Goal: Find specific page/section: Find specific page/section

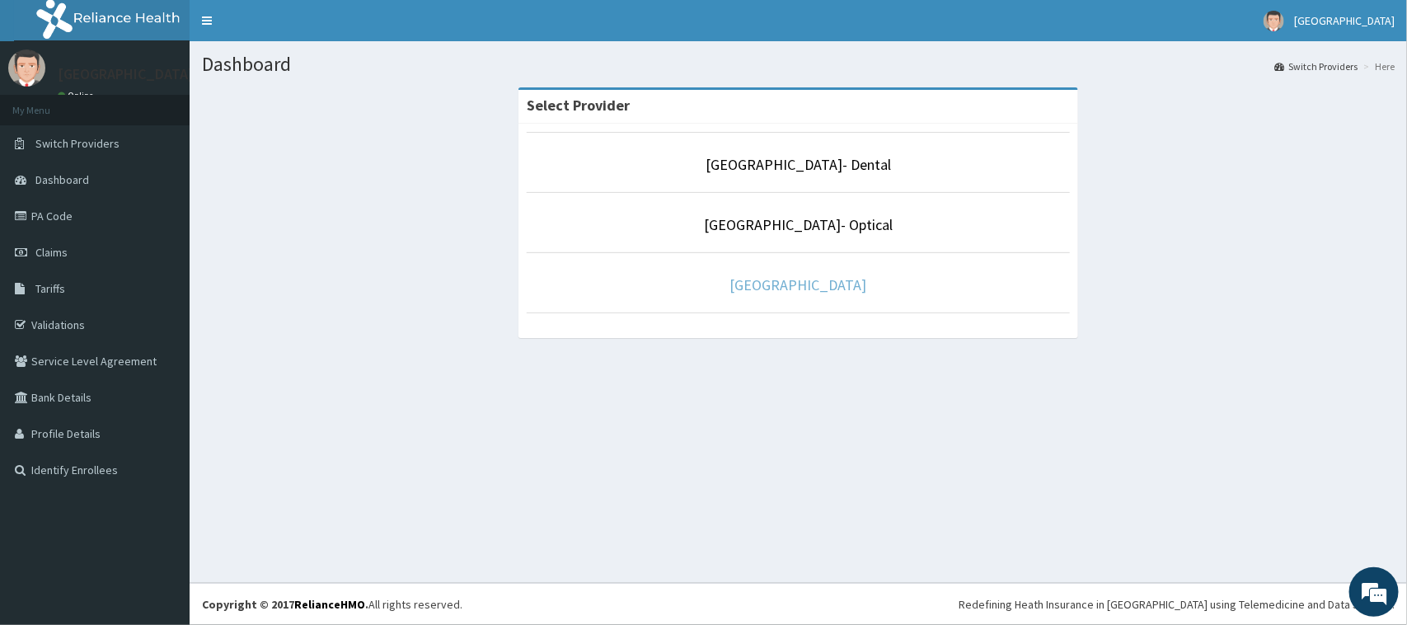
click at [783, 286] on link "[GEOGRAPHIC_DATA]" at bounding box center [798, 284] width 137 height 19
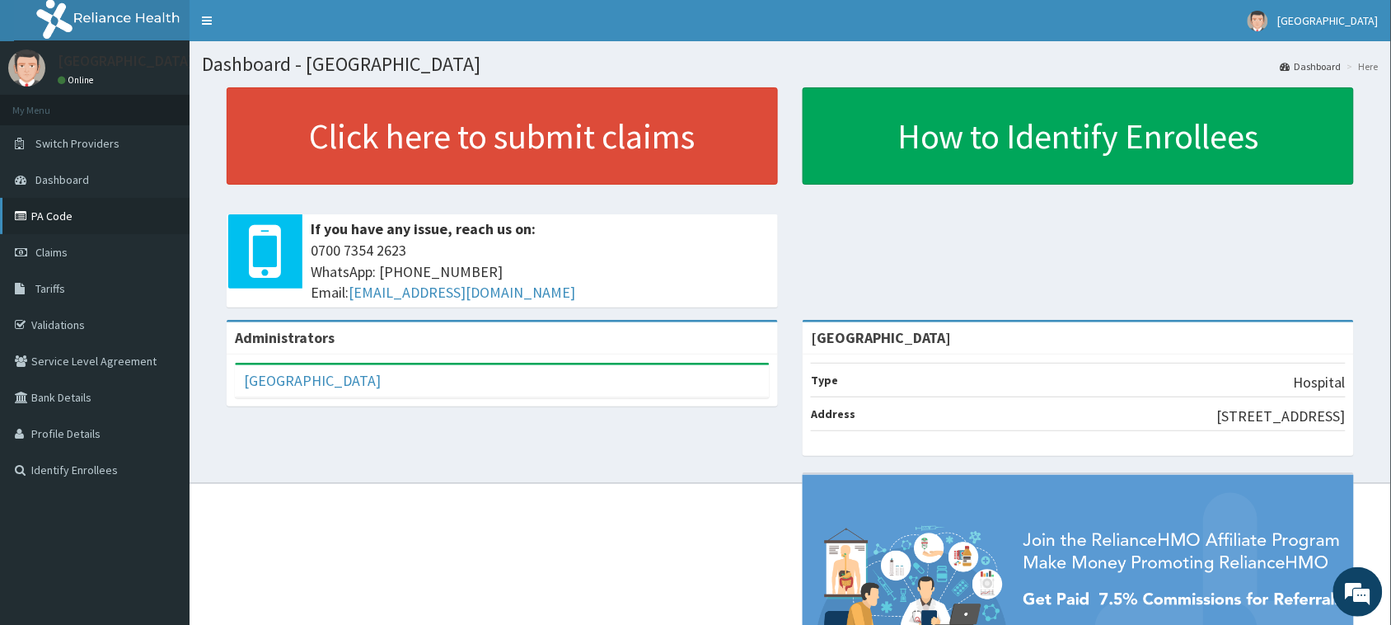
click at [55, 224] on link "PA Code" at bounding box center [95, 216] width 190 height 36
